Goal: Transaction & Acquisition: Purchase product/service

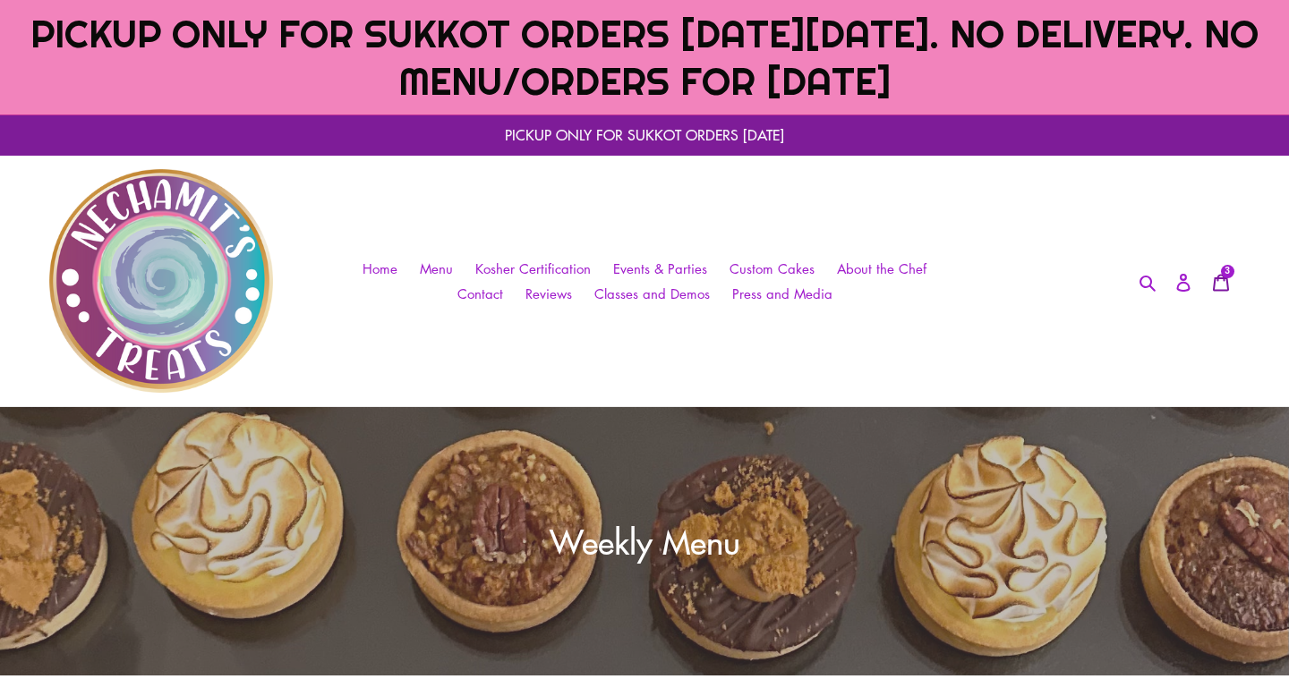
click at [1227, 276] on span "3" at bounding box center [1226, 271] width 5 height 9
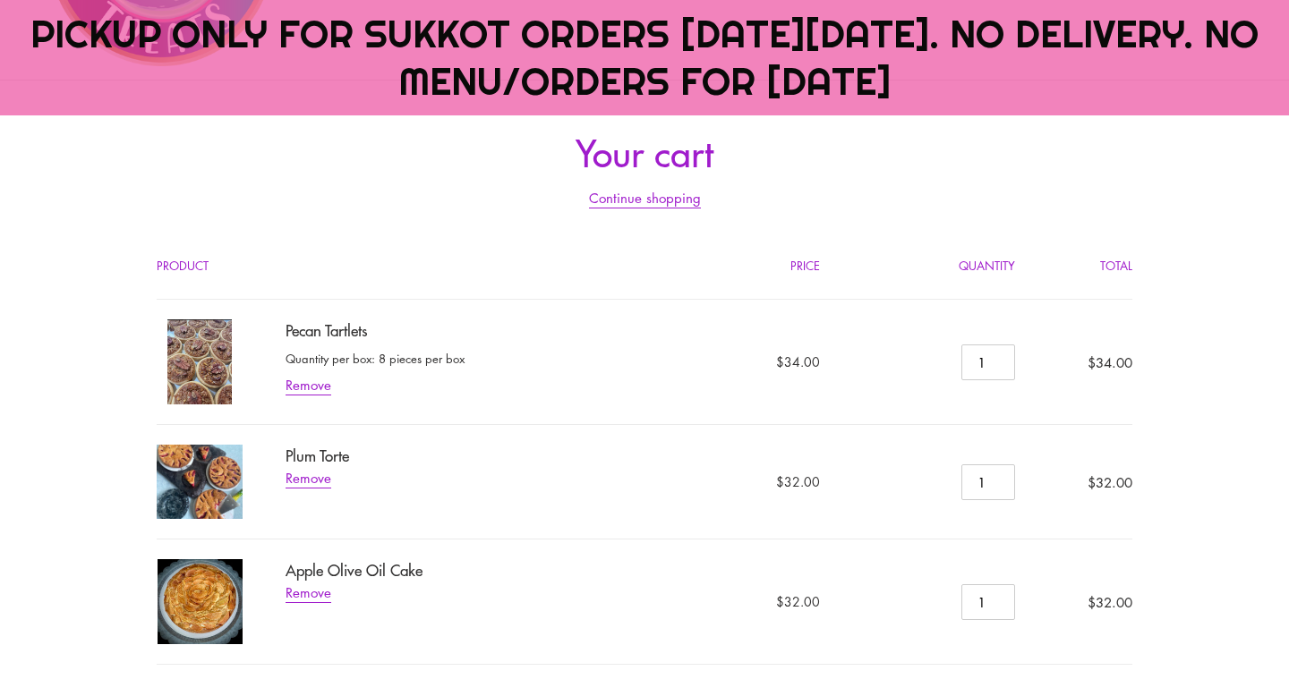
scroll to position [329, 0]
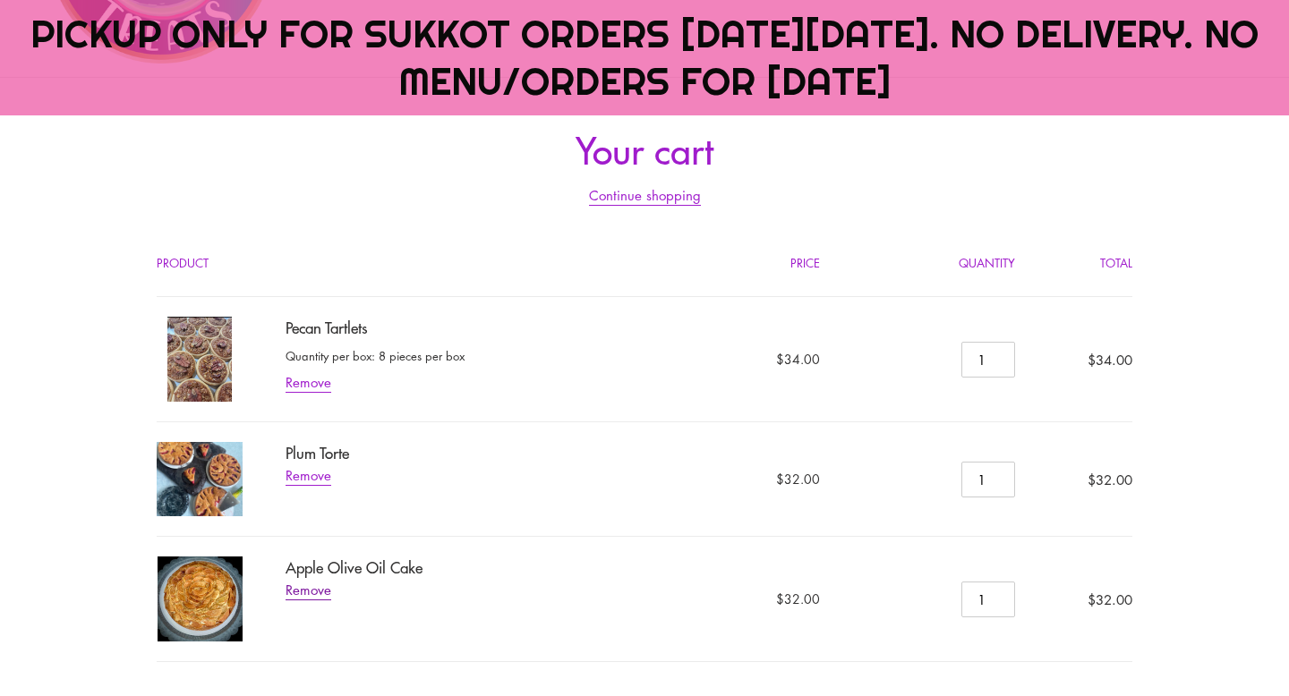
click at [310, 594] on link "Remove" at bounding box center [309, 591] width 46 height 20
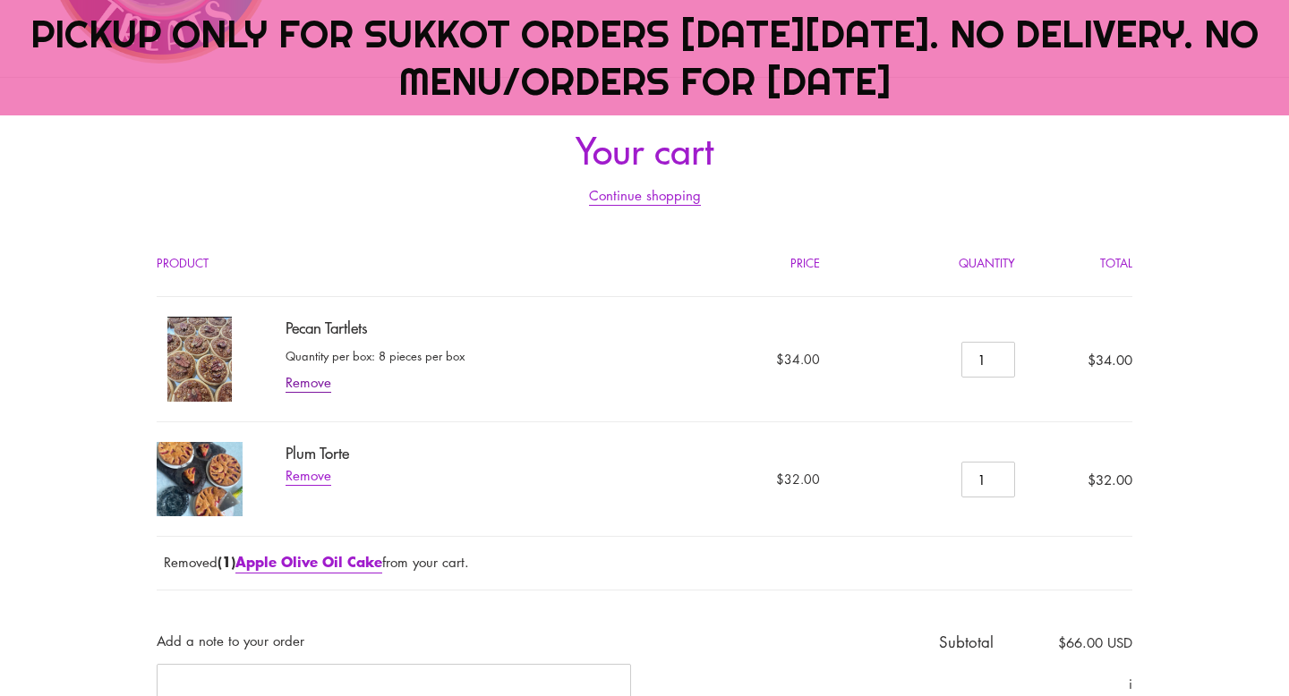
click at [315, 387] on link "Remove" at bounding box center [309, 383] width 46 height 20
